Goal: Find specific page/section: Find specific page/section

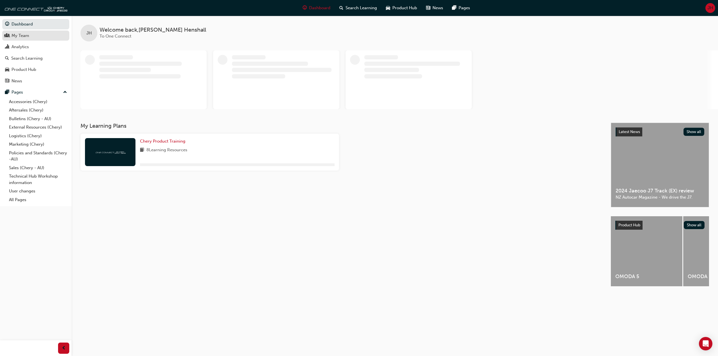
click at [40, 36] on div "My Team" at bounding box center [35, 35] width 61 height 7
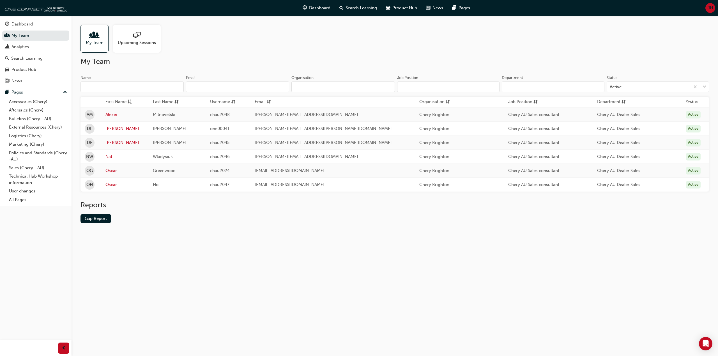
click at [310, 58] on h2 "My Team" at bounding box center [394, 61] width 628 height 9
click at [334, 43] on div "My Team Upcoming Sessions" at bounding box center [394, 39] width 628 height 28
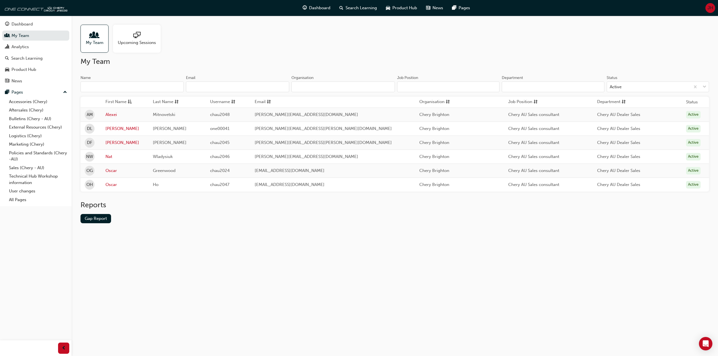
click at [334, 43] on div "My Team Upcoming Sessions" at bounding box center [394, 39] width 628 height 28
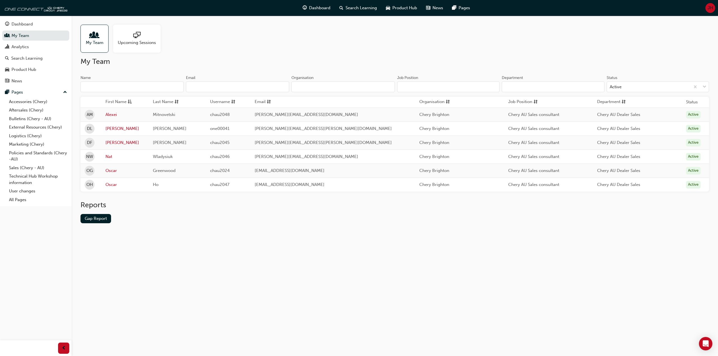
click at [334, 43] on div "My Team Upcoming Sessions" at bounding box center [394, 39] width 628 height 28
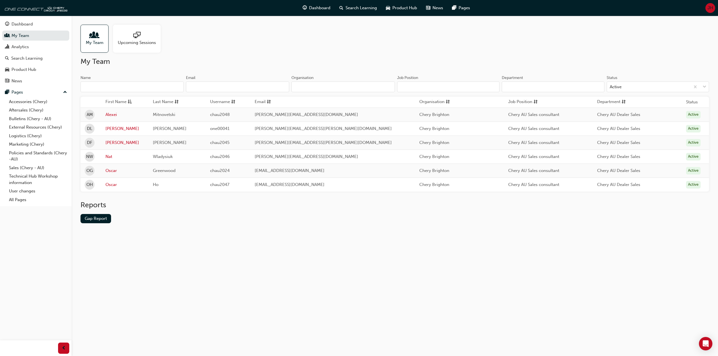
click at [370, 43] on div "My Team Upcoming Sessions" at bounding box center [394, 39] width 628 height 28
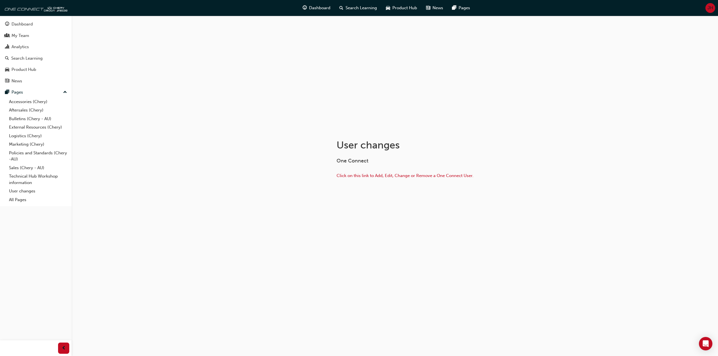
click at [135, 165] on div "User changes One Connect Click on this link to Add, Edit, Change or Remove a On…" at bounding box center [359, 178] width 718 height 356
drag, startPoint x: 135, startPoint y: 165, endPoint x: 214, endPoint y: 165, distance: 79.3
click at [135, 165] on div "User changes One Connect Click on this link to Add, Edit, Change or Remove a On…" at bounding box center [359, 178] width 718 height 356
click at [341, 174] on span "Click on this link to Add, Edit, Change or Remove a One Connect User." at bounding box center [404, 175] width 137 height 5
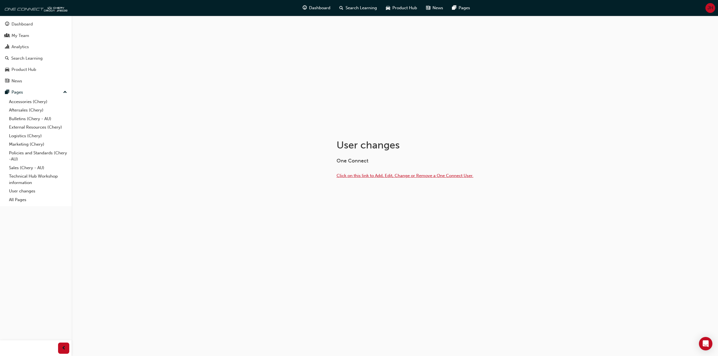
click at [351, 177] on span "Click on this link to Add, Edit, Change or Remove a One Connect User." at bounding box center [404, 175] width 137 height 5
